Goal: Transaction & Acquisition: Obtain resource

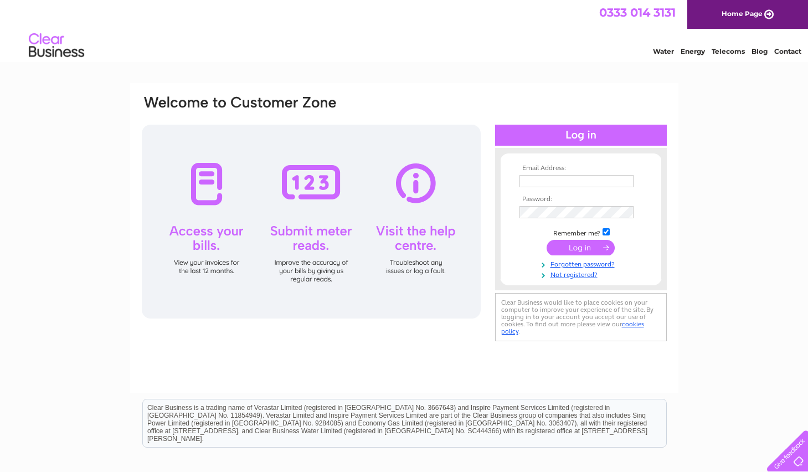
type input "TUOHYMANAGEMENT@GMAIL.COM"
click at [578, 246] on input "submit" at bounding box center [581, 248] width 68 height 16
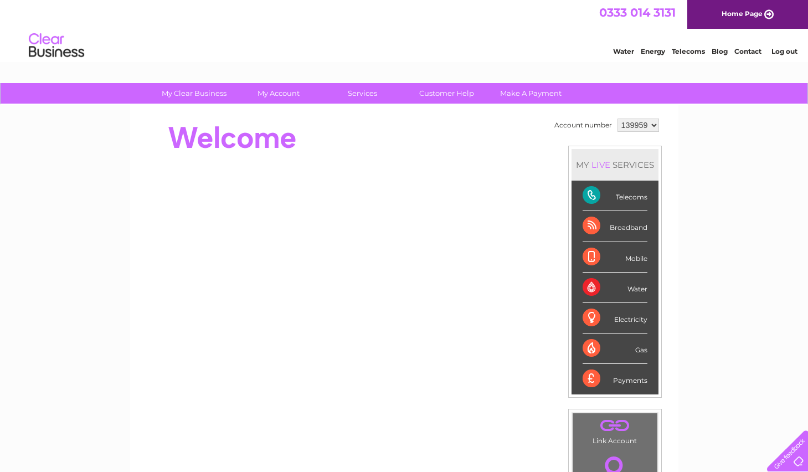
click at [652, 128] on select "139959 450768 450769 450770" at bounding box center [638, 124] width 42 height 13
select select "450770"
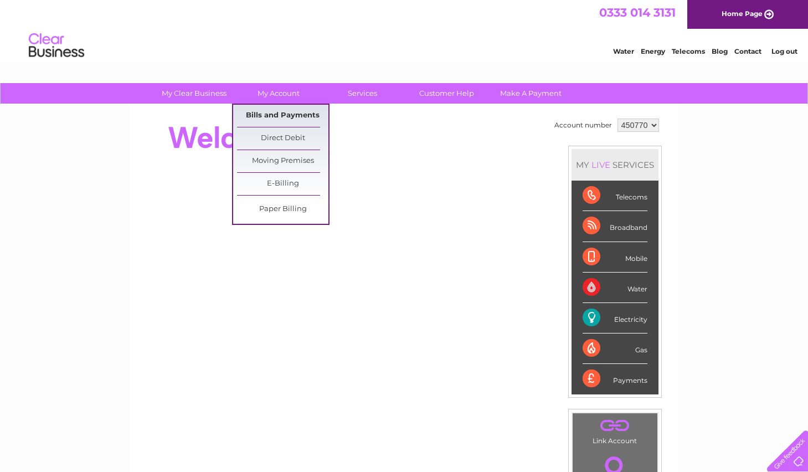
click at [286, 109] on link "Bills and Payments" at bounding box center [282, 116] width 91 height 22
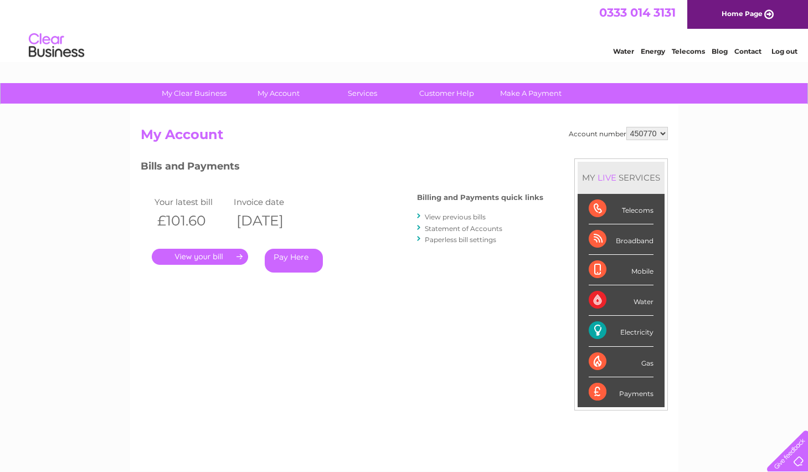
click at [214, 254] on link "." at bounding box center [200, 257] width 96 height 16
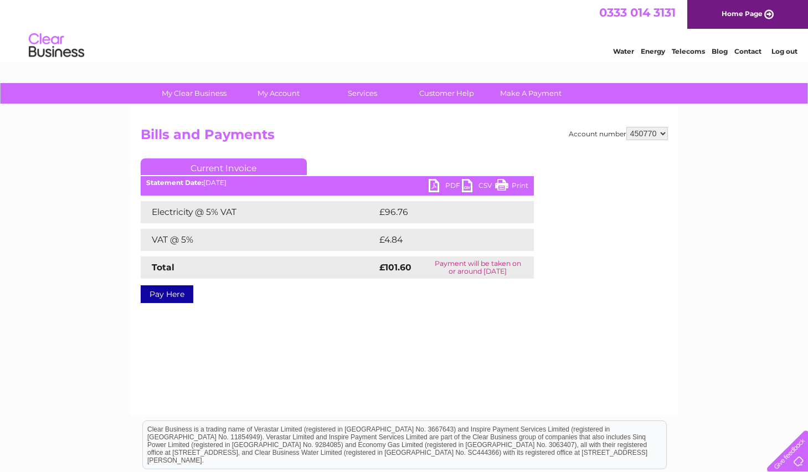
click at [434, 185] on link "PDF" at bounding box center [445, 187] width 33 height 16
click at [650, 131] on select "139959 450768 450769 450770" at bounding box center [647, 133] width 42 height 13
select select "450769"
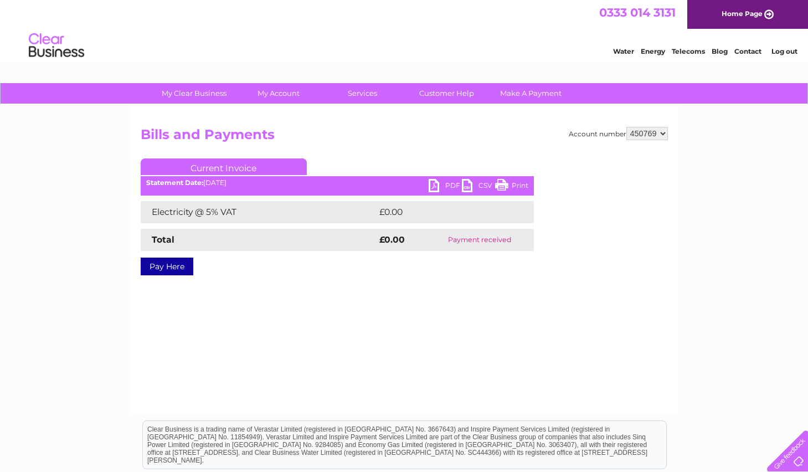
click at [661, 132] on select "139959 450768 450769 450770" at bounding box center [647, 133] width 42 height 13
select select "450768"
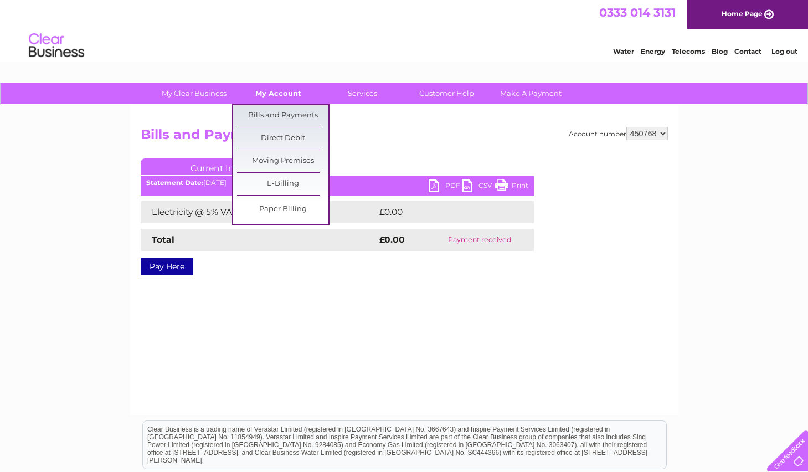
click at [282, 94] on link "My Account" at bounding box center [278, 93] width 91 height 20
click at [281, 115] on link "Bills and Payments" at bounding box center [282, 116] width 91 height 22
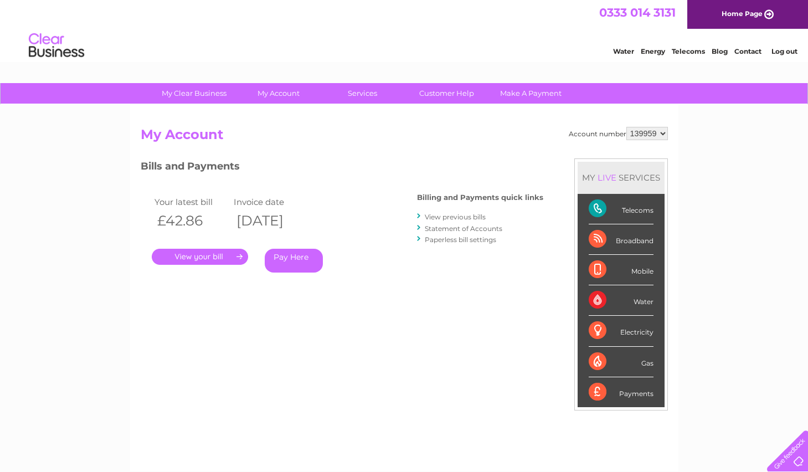
click at [664, 133] on select "139959 450768 450769 450770" at bounding box center [647, 133] width 42 height 13
select select "450768"
